Goal: Information Seeking & Learning: Find specific fact

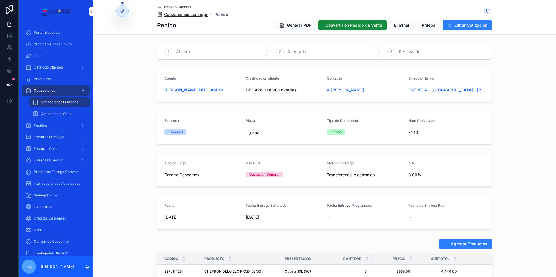
click at [172, 15] on span "Cotizaciones Lumaggs" at bounding box center [186, 15] width 44 height 6
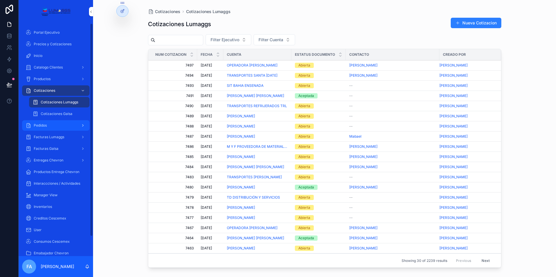
click at [53, 127] on div "Pedidos" at bounding box center [56, 125] width 60 height 9
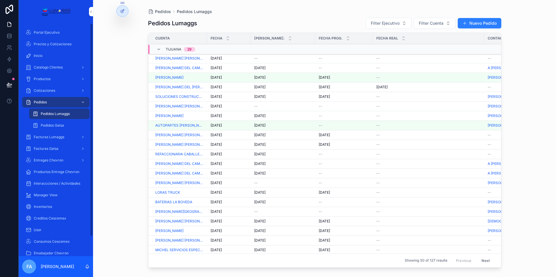
drag, startPoint x: 50, startPoint y: 67, endPoint x: 90, endPoint y: 42, distance: 47.4
click at [50, 67] on span "Catalogo Clientes" at bounding box center [48, 67] width 29 height 5
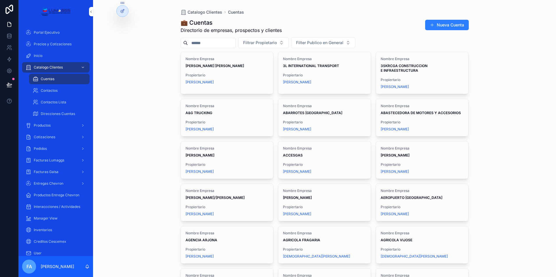
click at [200, 43] on input "scrollable content" at bounding box center [212, 43] width 48 height 8
type input "*****"
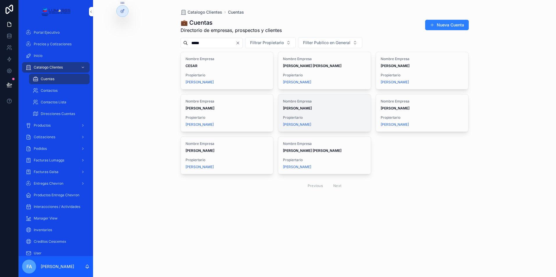
click at [307, 107] on strong "[PERSON_NAME]" at bounding box center [297, 108] width 29 height 4
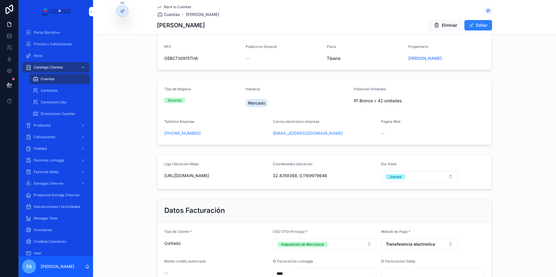
scroll to position [87, 0]
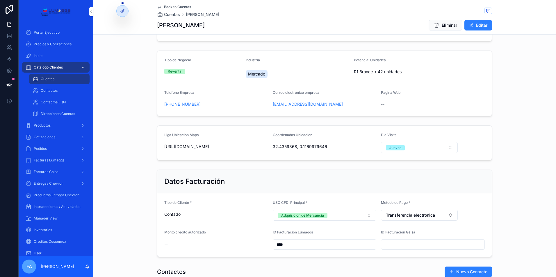
click at [212, 149] on span "[URL][DOMAIN_NAME]" at bounding box center [216, 147] width 104 height 6
drag, startPoint x: 162, startPoint y: 146, endPoint x: 260, endPoint y: 155, distance: 98.4
click at [260, 155] on form "Liga Ubicacion Maps [URL][DOMAIN_NAME] Coordenadas Ubicacion 32.4359368, 0.1169…" at bounding box center [324, 143] width 334 height 34
copy span "[URL][DOMAIN_NAME]"
drag, startPoint x: 47, startPoint y: 149, endPoint x: 48, endPoint y: 144, distance: 5.1
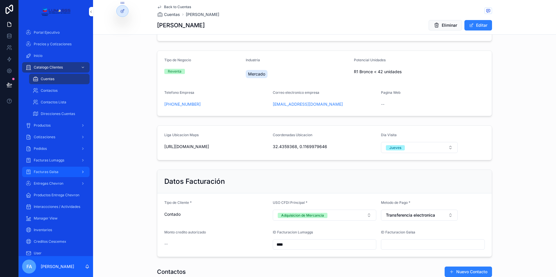
click at [47, 149] on div "Pedidos" at bounding box center [56, 148] width 60 height 9
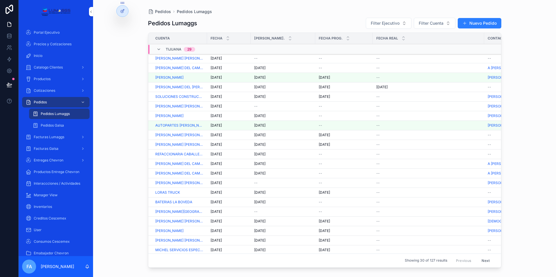
click at [220, 59] on span "[DATE]" at bounding box center [215, 58] width 11 height 5
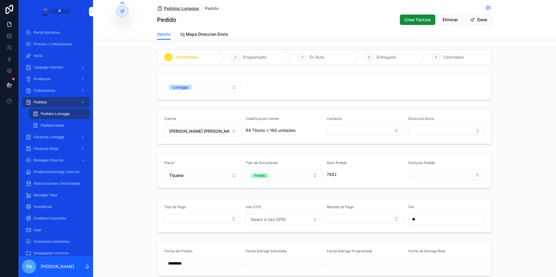
click at [167, 10] on span "Pedidos Lumaggs" at bounding box center [181, 9] width 35 height 6
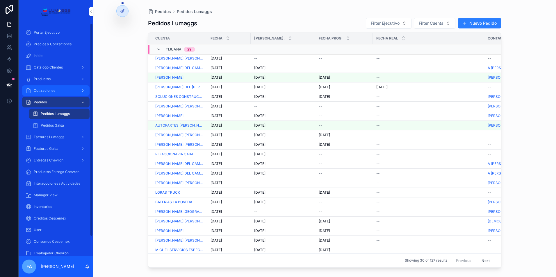
click at [53, 90] on span "Cotizaciones" at bounding box center [45, 90] width 22 height 5
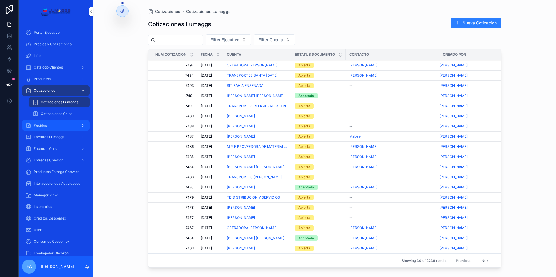
click at [53, 125] on div "Pedidos" at bounding box center [56, 125] width 60 height 9
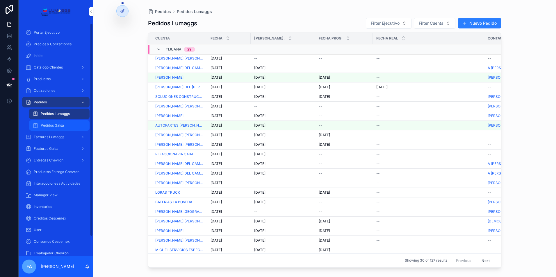
click at [53, 127] on span "Pedidos Galsa" at bounding box center [52, 125] width 23 height 5
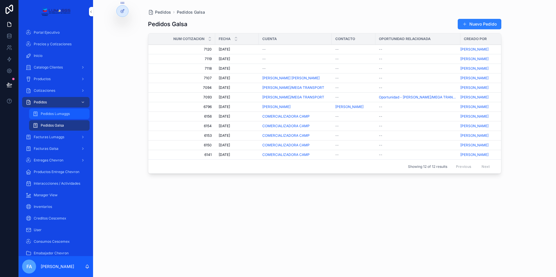
click at [59, 117] on div "Pedidos Lumaggs" at bounding box center [59, 113] width 53 height 9
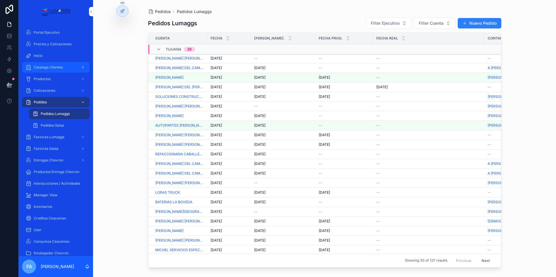
click at [49, 67] on span "Catalogo Clientes" at bounding box center [48, 67] width 29 height 5
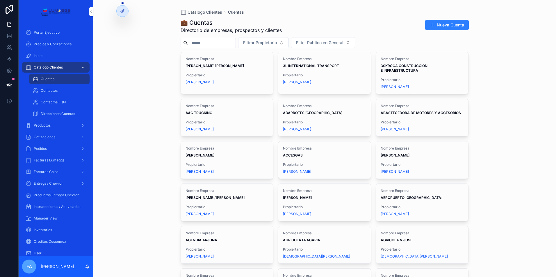
click at [205, 44] on input "scrollable content" at bounding box center [212, 43] width 48 height 8
type input "**********"
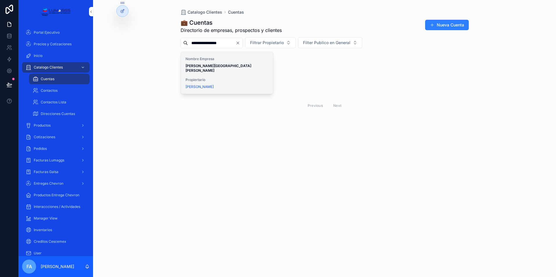
click at [201, 65] on strong "[PERSON_NAME][GEOGRAPHIC_DATA] [PERSON_NAME]" at bounding box center [218, 68] width 67 height 9
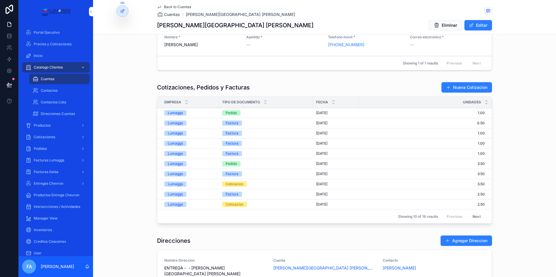
scroll to position [349, 0]
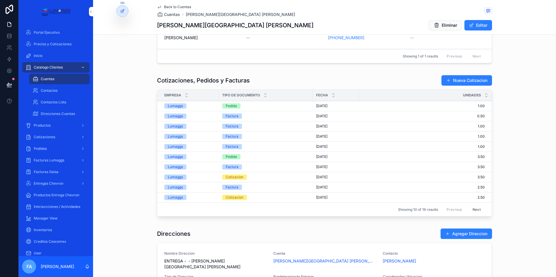
click at [229, 107] on div "Pedido" at bounding box center [231, 105] width 11 height 5
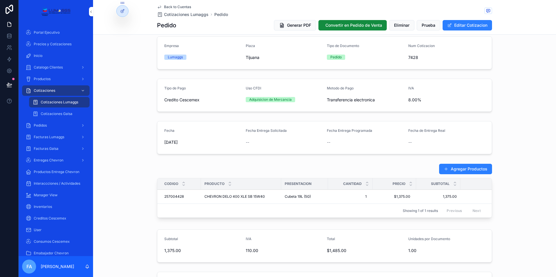
scroll to position [87, 0]
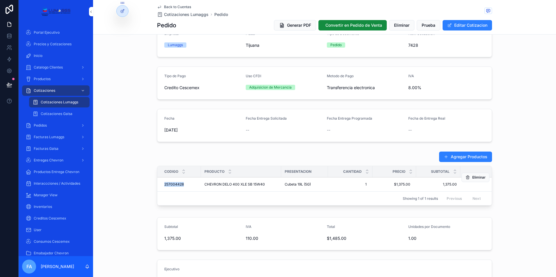
drag, startPoint x: 158, startPoint y: 185, endPoint x: 183, endPoint y: 186, distance: 25.0
click at [183, 186] on td "257004428 257004428" at bounding box center [179, 185] width 44 height 14
copy span "257004428"
click at [176, 8] on span "Back to Cuentas" at bounding box center [177, 7] width 27 height 5
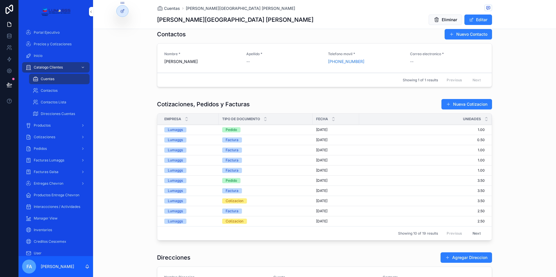
scroll to position [320, 0]
click at [228, 130] on div "Pedido" at bounding box center [231, 129] width 11 height 5
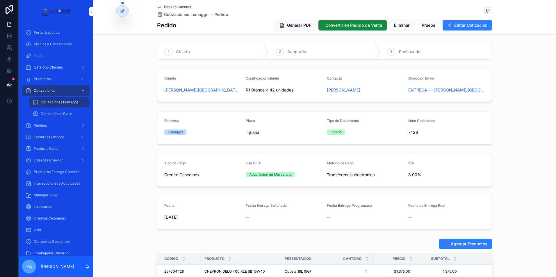
scroll to position [87, 0]
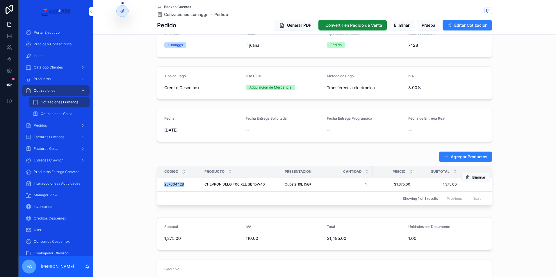
drag, startPoint x: 158, startPoint y: 185, endPoint x: 182, endPoint y: 185, distance: 23.3
click at [182, 185] on td "257004428 257004428" at bounding box center [179, 185] width 44 height 14
copy span "257004428"
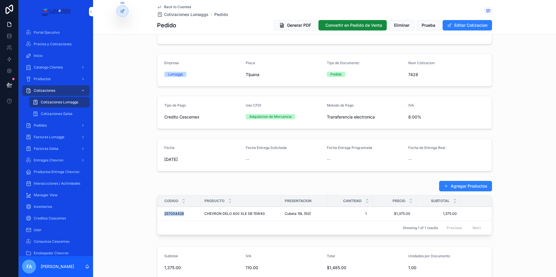
scroll to position [58, 0]
click at [137, 208] on div "Agregar Productos Codigo Producto Presentacion Cantidad Precio Subtotal Total 2…" at bounding box center [324, 208] width 463 height 61
drag, startPoint x: 159, startPoint y: 214, endPoint x: 415, endPoint y: 214, distance: 256.3
click at [415, 214] on tr "257004428 257004428 CHEVRON DELO 400 XLE SB 15W40 CHEVRON DELO 400 XLE SB 15W40…" at bounding box center [336, 214] width 359 height 14
copy tr "257004428 257004428 CHEVRON DELO 400 XLE SB 15W40 CHEVRON DELO 400 XLE SB 15W40…"
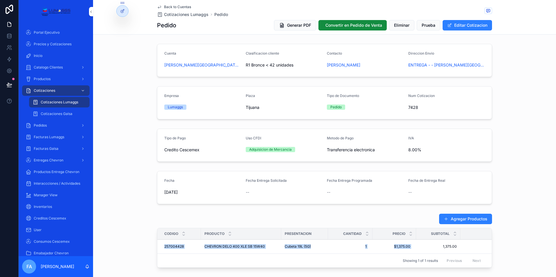
scroll to position [0, 0]
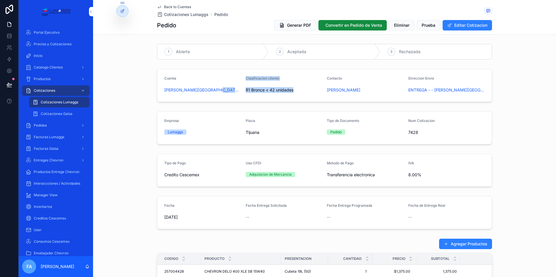
drag, startPoint x: 236, startPoint y: 91, endPoint x: 297, endPoint y: 92, distance: 61.1
click at [297, 92] on form "Cuenta [PERSON_NAME][GEOGRAPHIC_DATA] [PERSON_NAME] Clasificacion cliente R1 Br…" at bounding box center [324, 85] width 334 height 33
copy form "Clasificacion cliente R1 Bronce < 42 unidades"
click at [49, 80] on span "Productos" at bounding box center [42, 79] width 17 height 5
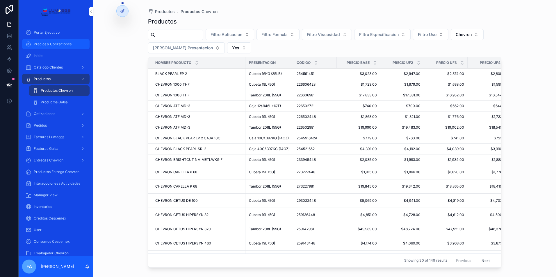
click at [60, 44] on span "Precios y Cotizaciones" at bounding box center [53, 44] width 38 height 5
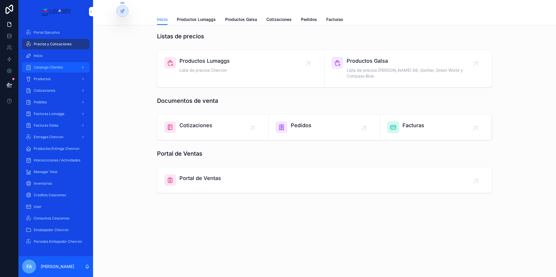
click at [61, 67] on span "Catalogo Clientes" at bounding box center [48, 67] width 29 height 5
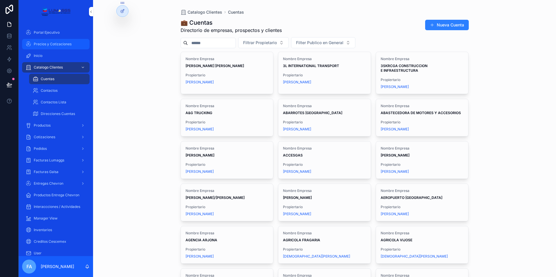
click at [60, 47] on div "Precios y Cotizaciones" at bounding box center [56, 44] width 60 height 9
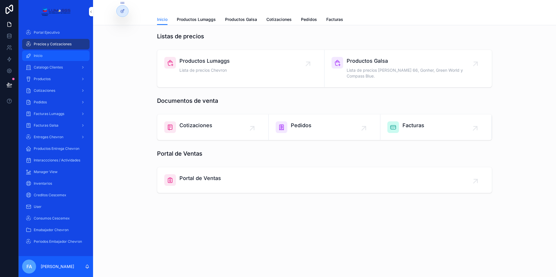
click at [52, 57] on div "Inicio" at bounding box center [56, 55] width 60 height 9
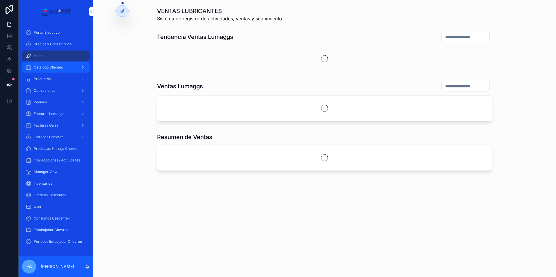
click at [53, 67] on span "Catalogo Clientes" at bounding box center [48, 67] width 29 height 5
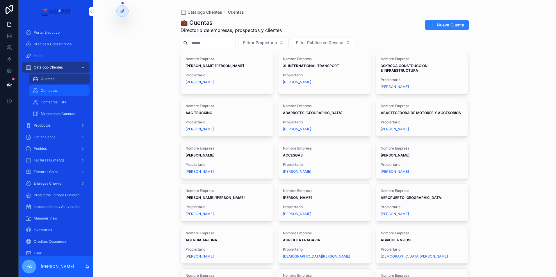
click at [54, 89] on span "Contactos" at bounding box center [49, 90] width 17 height 5
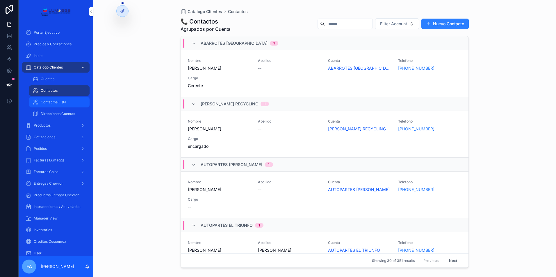
click at [57, 105] on div "Contactos Lista" at bounding box center [59, 102] width 53 height 9
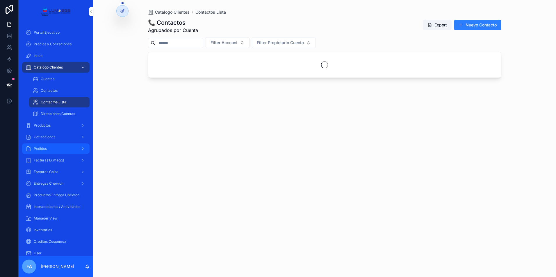
click at [47, 126] on span "Productos" at bounding box center [42, 125] width 17 height 5
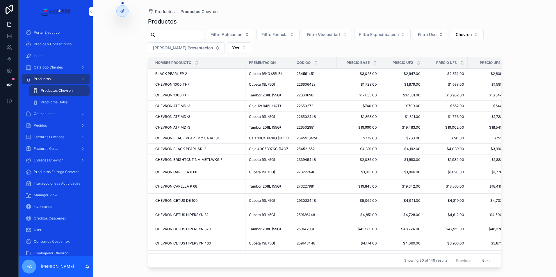
click at [167, 34] on input "scrollable content" at bounding box center [179, 35] width 48 height 8
paste input "**********"
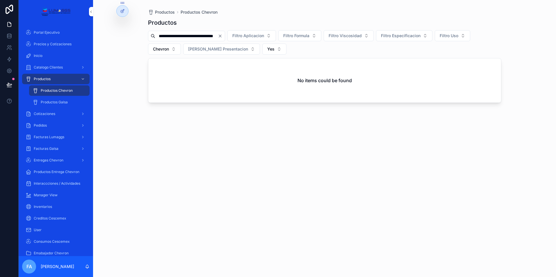
scroll to position [0, 12]
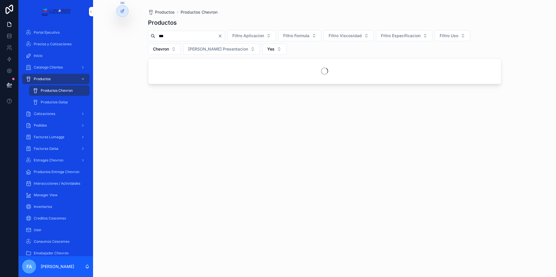
type input "*"
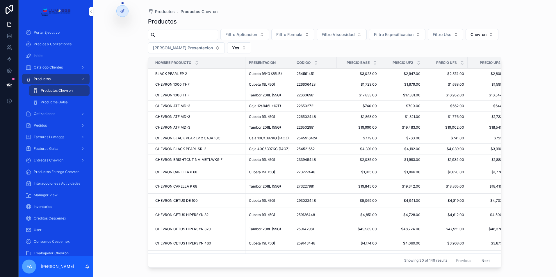
click at [188, 37] on input "scrollable content" at bounding box center [186, 35] width 62 height 8
paste input "*********"
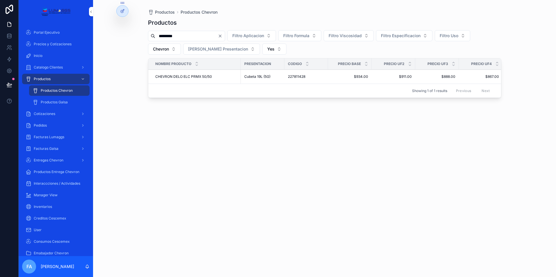
type input "*********"
click at [45, 126] on span "Pedidos" at bounding box center [40, 125] width 13 height 5
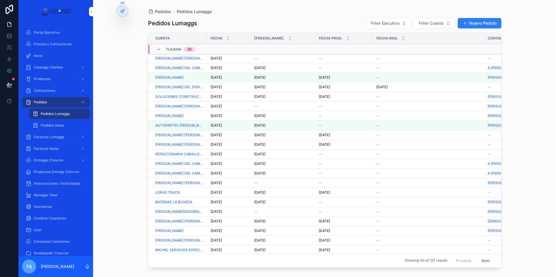
click at [217, 212] on span "[DATE]" at bounding box center [215, 212] width 11 height 5
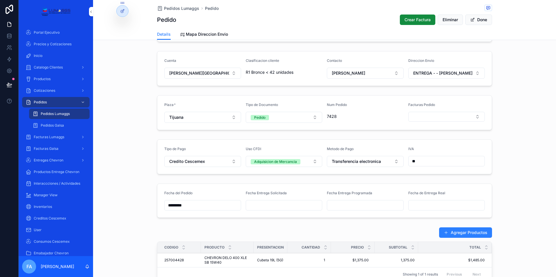
scroll to position [116, 0]
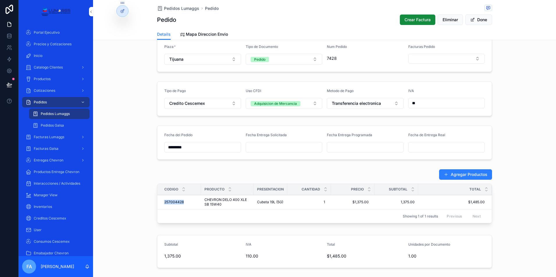
drag, startPoint x: 159, startPoint y: 201, endPoint x: 184, endPoint y: 201, distance: 24.4
click at [184, 201] on td "257004428 257004428" at bounding box center [179, 202] width 44 height 14
copy span "257004428"
click at [44, 79] on span "Productos" at bounding box center [42, 79] width 17 height 5
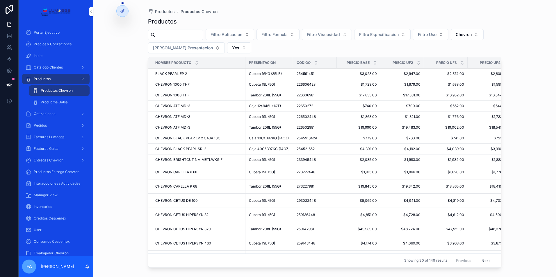
click at [171, 34] on input "scrollable content" at bounding box center [179, 35] width 48 height 8
paste input "*********"
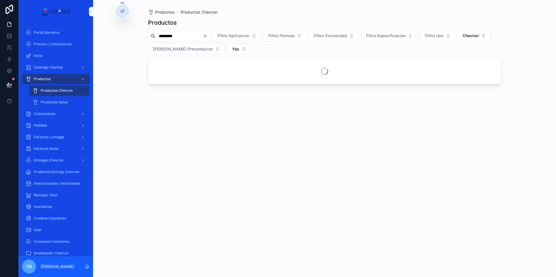
type input "*********"
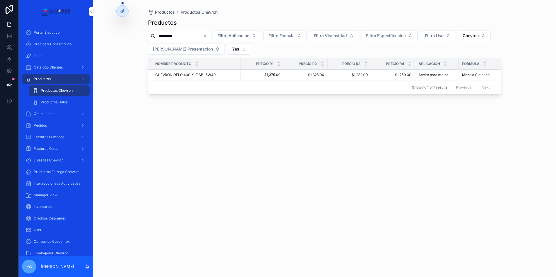
scroll to position [0, 266]
click at [51, 68] on span "Catalogo Clientes" at bounding box center [48, 67] width 29 height 5
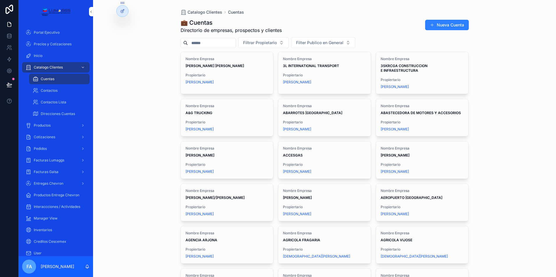
click at [214, 42] on input "scrollable content" at bounding box center [212, 43] width 48 height 8
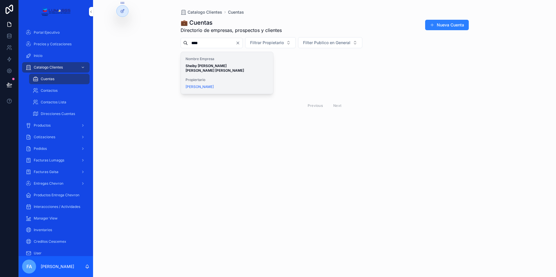
type input "****"
click at [210, 65] on strong "Sheiby [PERSON_NAME] [PERSON_NAME] [PERSON_NAME]" at bounding box center [214, 68] width 58 height 9
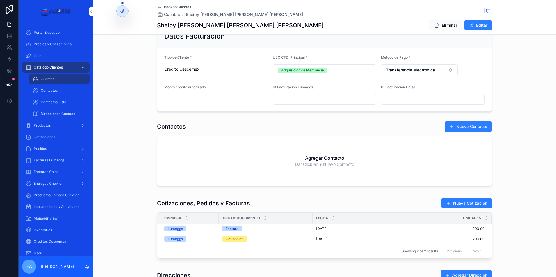
scroll to position [291, 0]
